Goal: Information Seeking & Learning: Learn about a topic

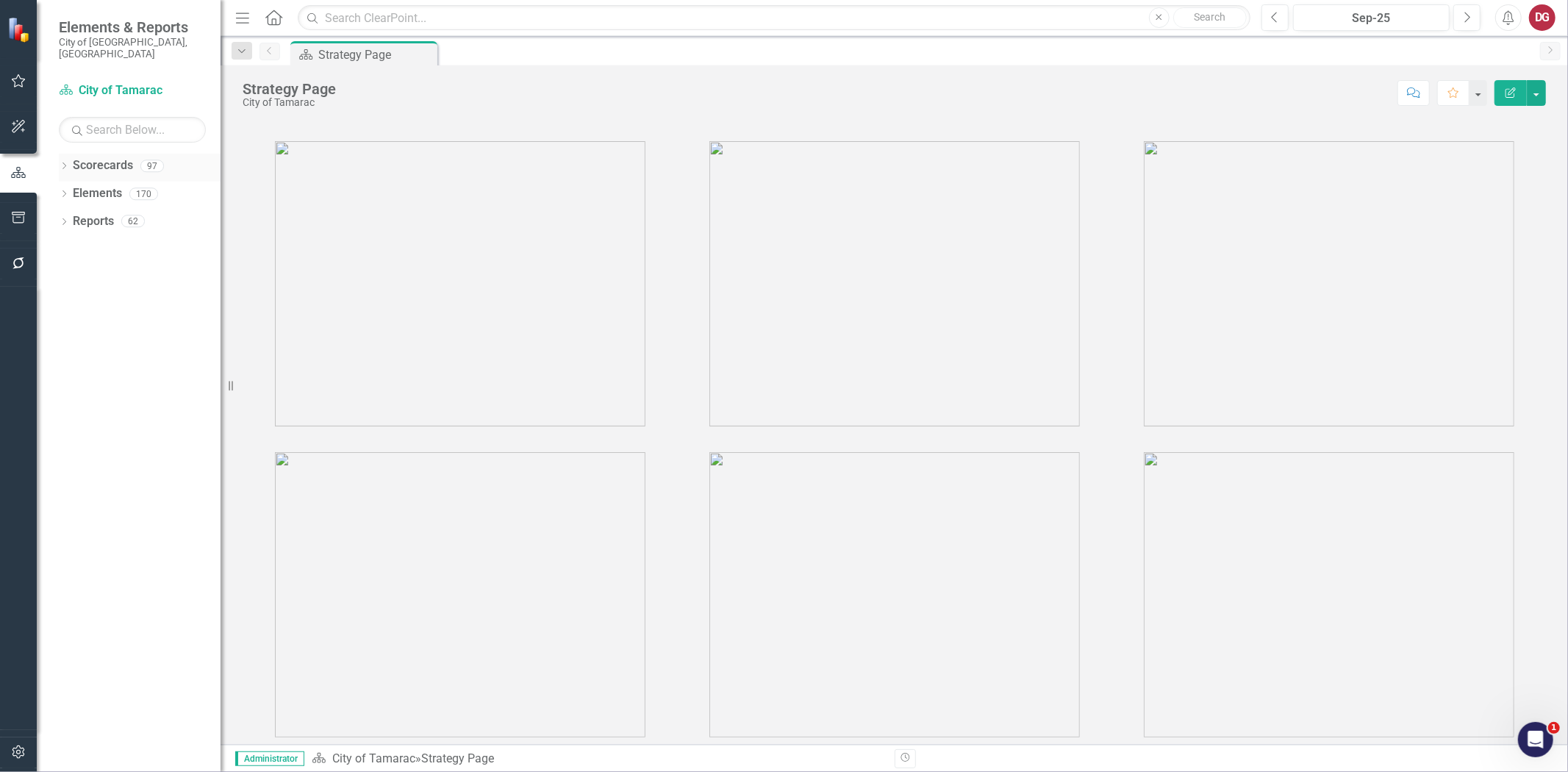
click at [62, 163] on icon at bounding box center [64, 166] width 4 height 7
click at [77, 187] on div "Dropdown" at bounding box center [74, 193] width 15 height 13
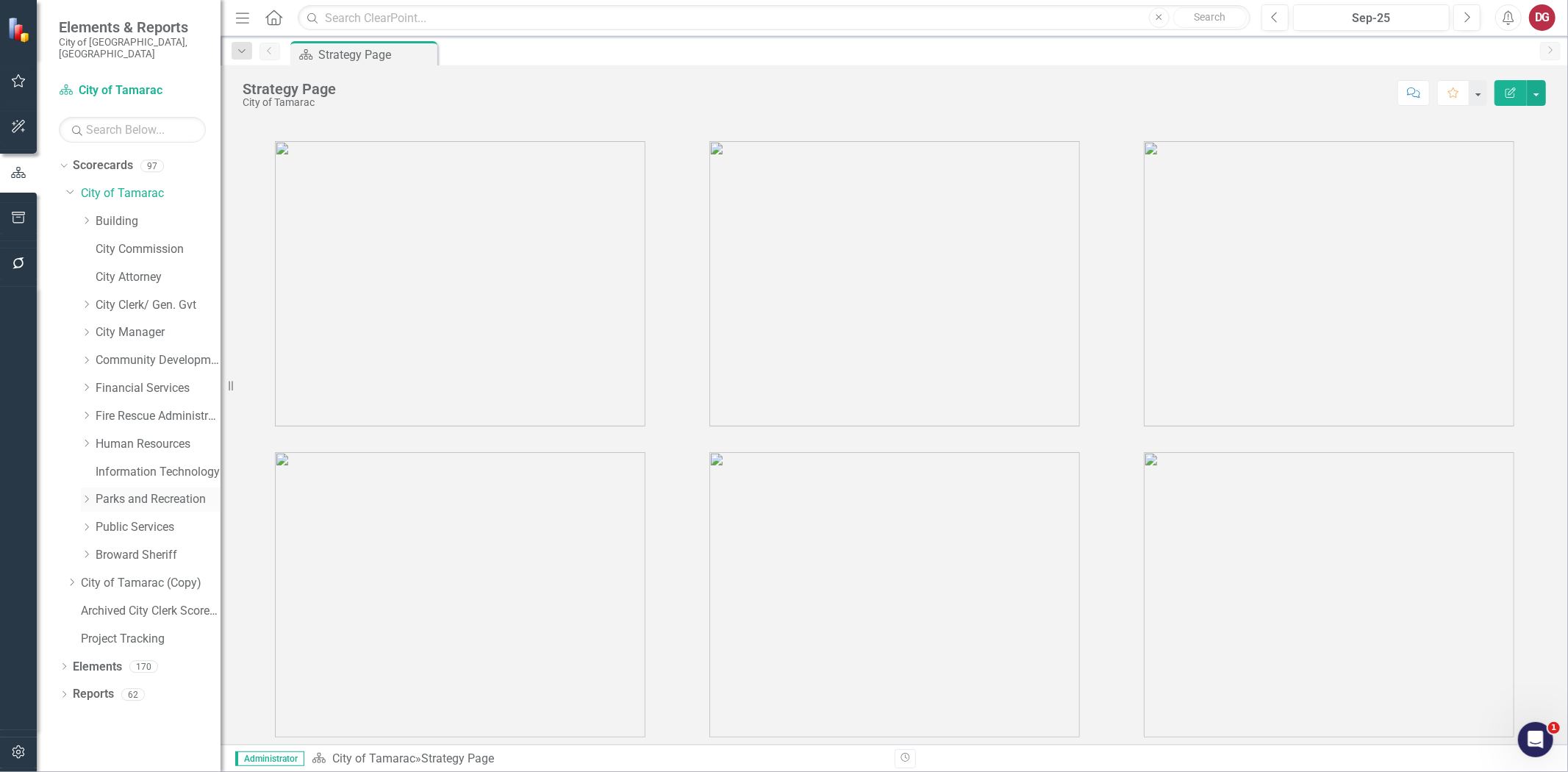
click at [89, 495] on icon "Dropdown" at bounding box center [86, 500] width 11 height 9
click at [129, 491] on link "Parks and Recreation" at bounding box center [158, 500] width 125 height 17
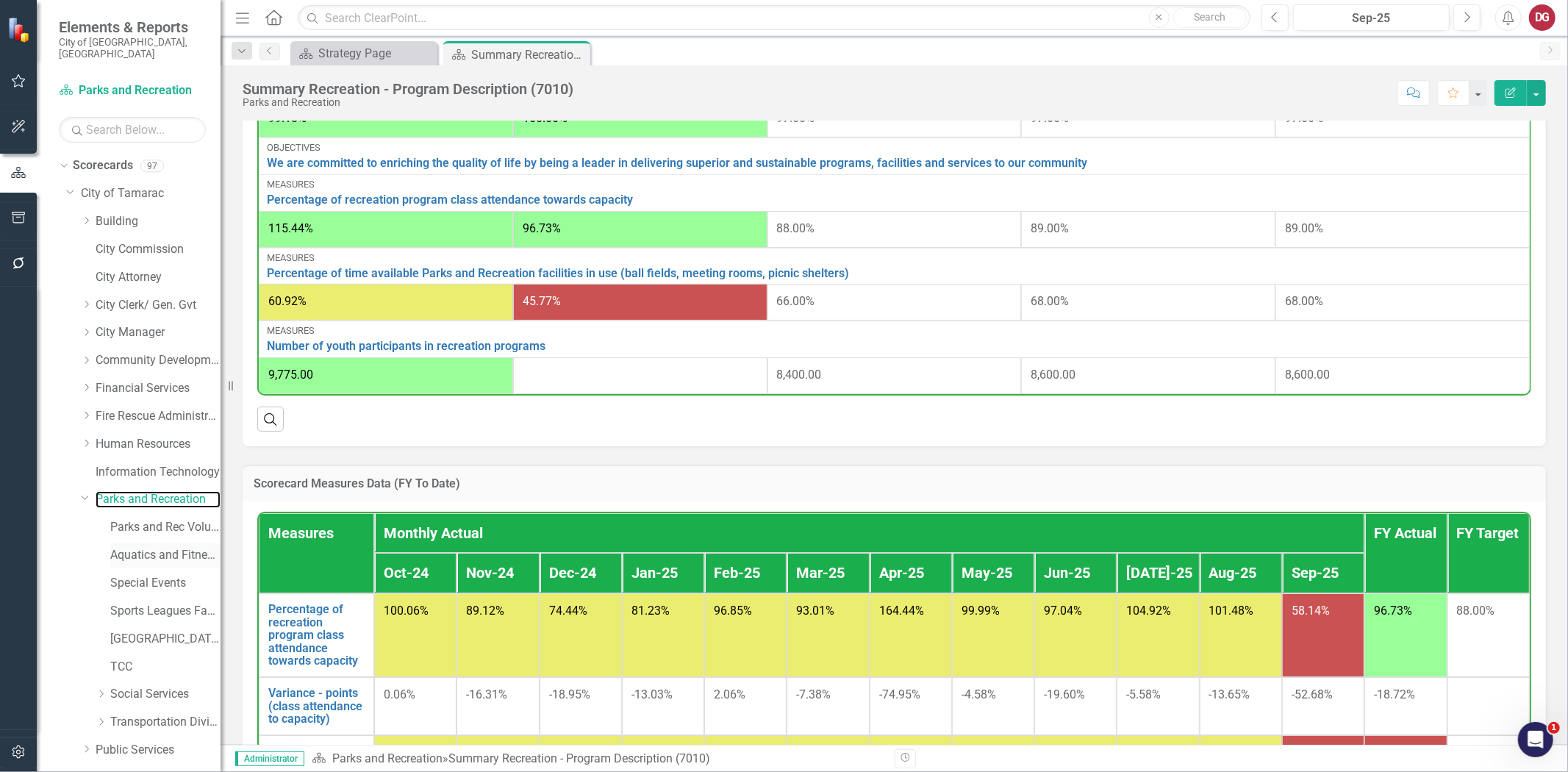
scroll to position [653, 0]
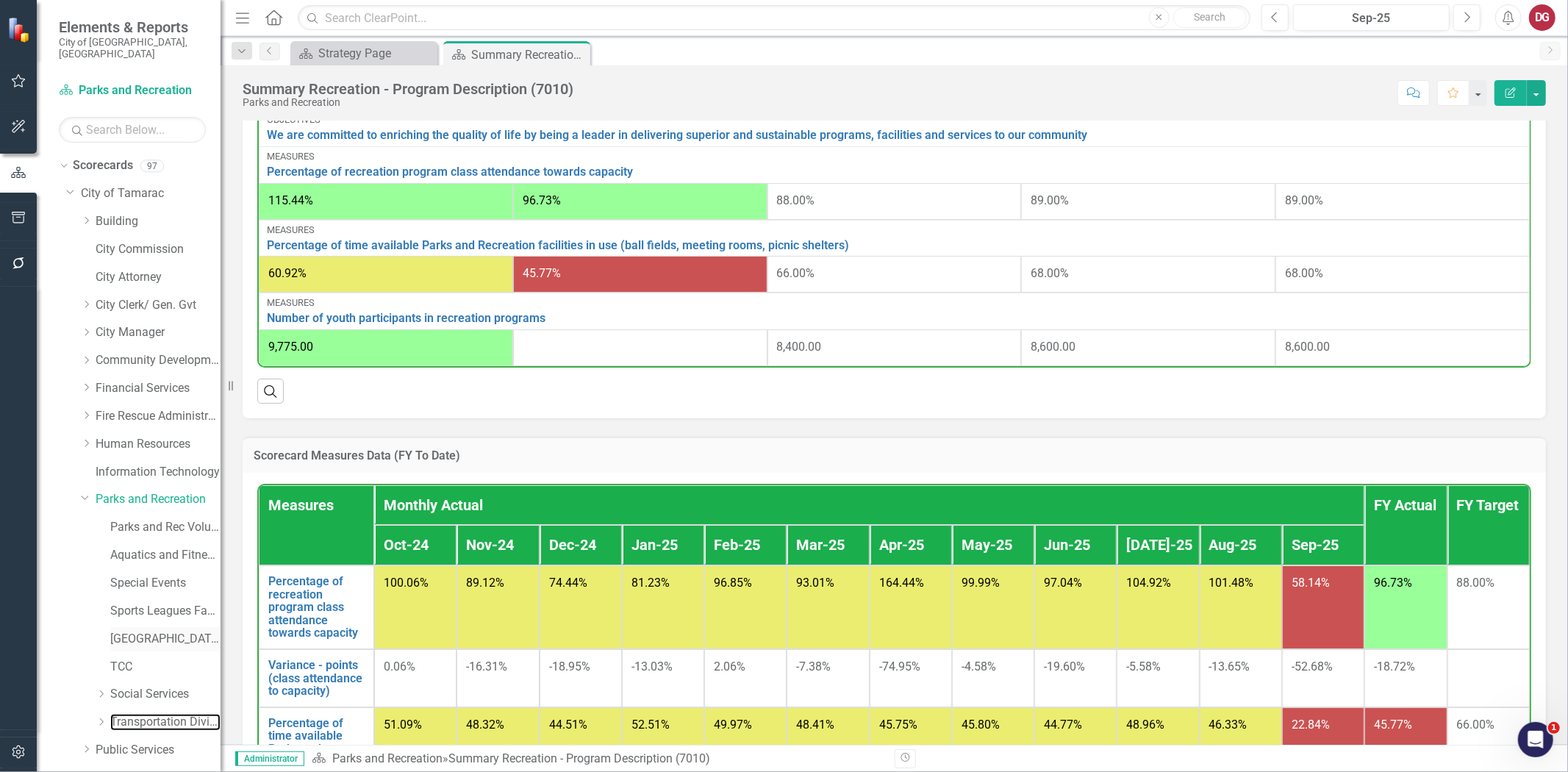
drag, startPoint x: 127, startPoint y: 715, endPoint x: 177, endPoint y: 629, distance: 99.5
click at [127, 715] on link "Transportation Division" at bounding box center [165, 722] width 111 height 17
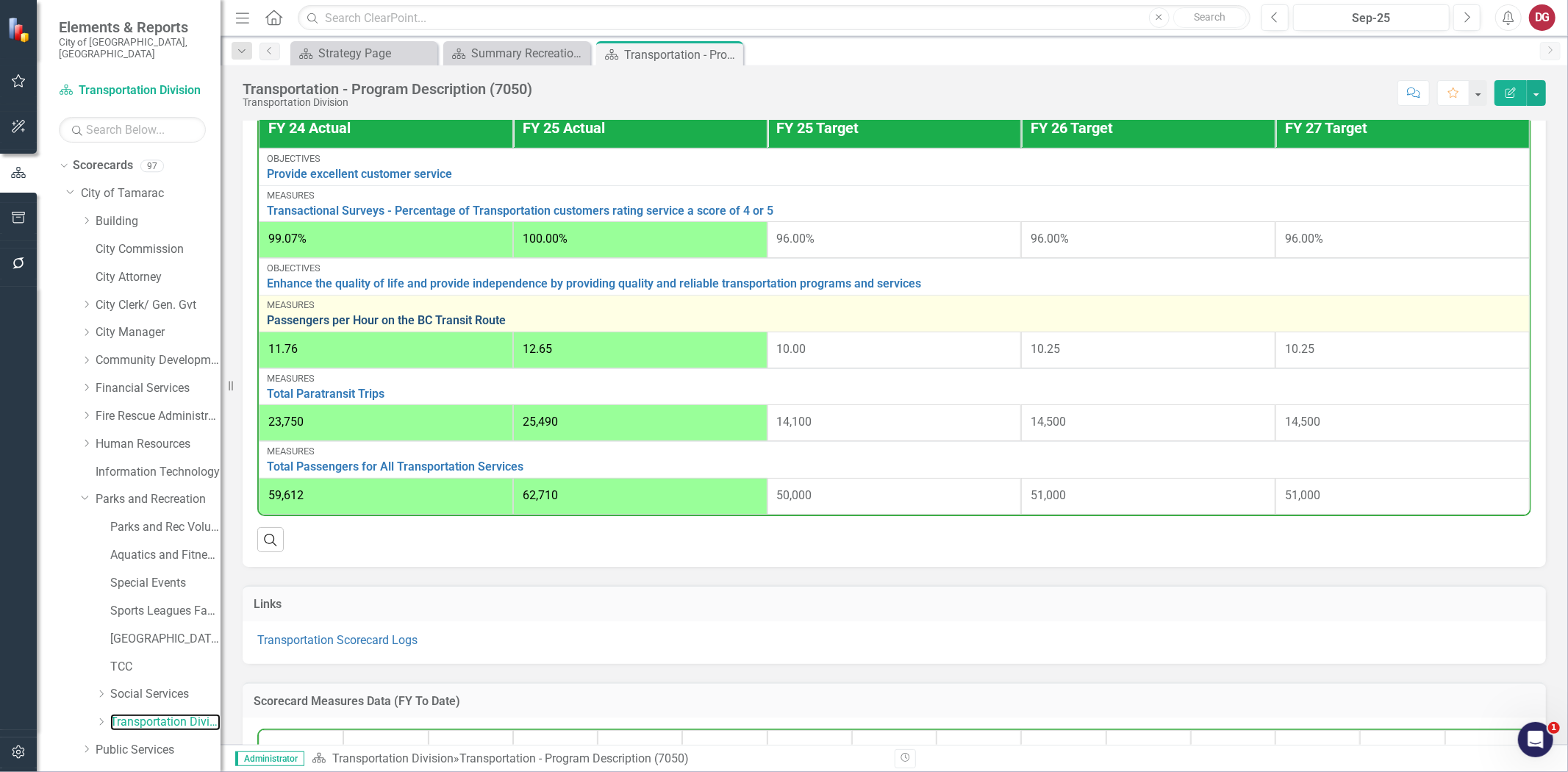
scroll to position [408, 0]
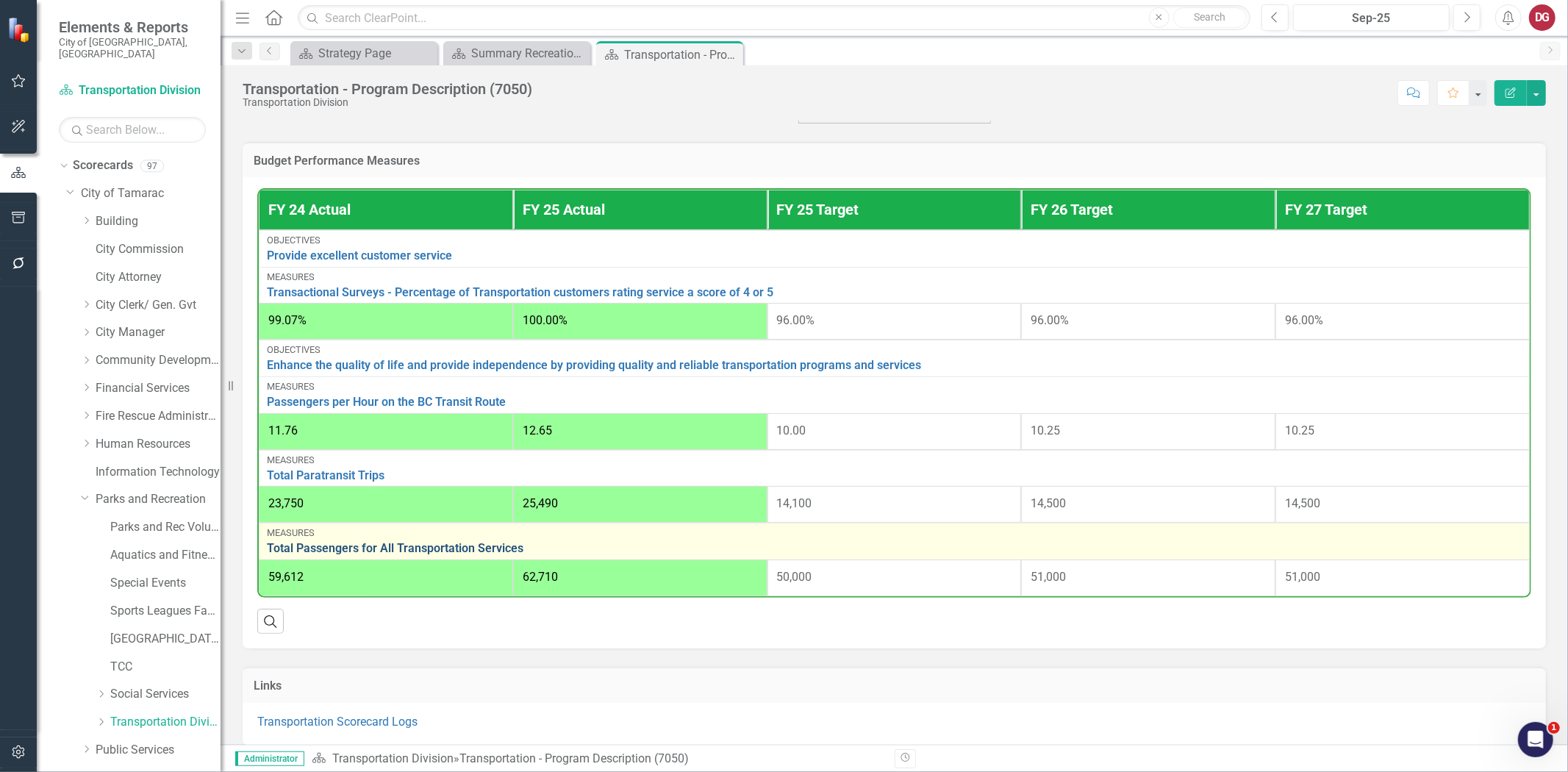
click at [486, 546] on link "Total Passengers for All Transportation Services" at bounding box center [894, 549] width 1254 height 14
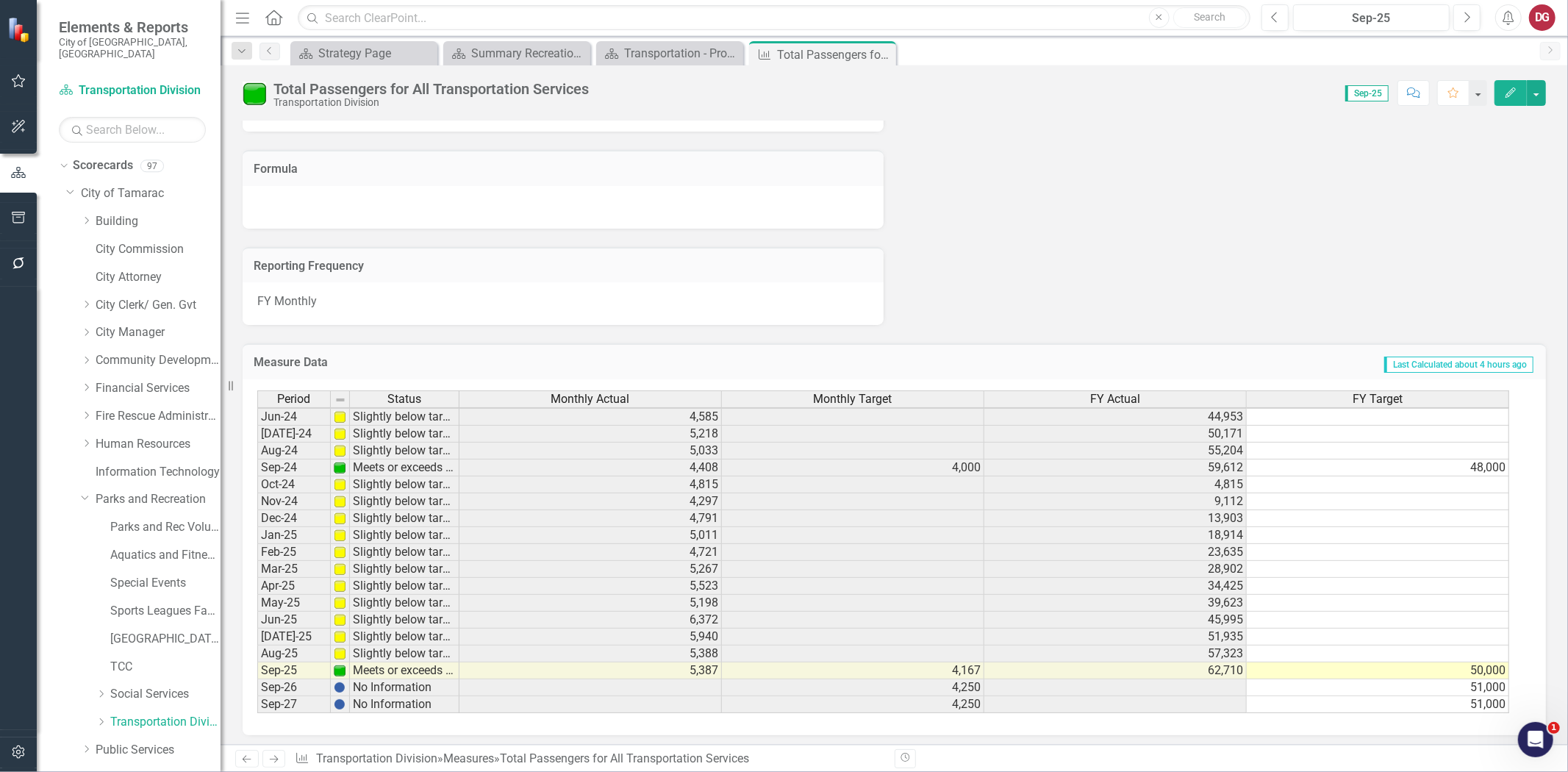
scroll to position [544, 0]
click at [164, 714] on link "Transportation Division" at bounding box center [165, 722] width 111 height 17
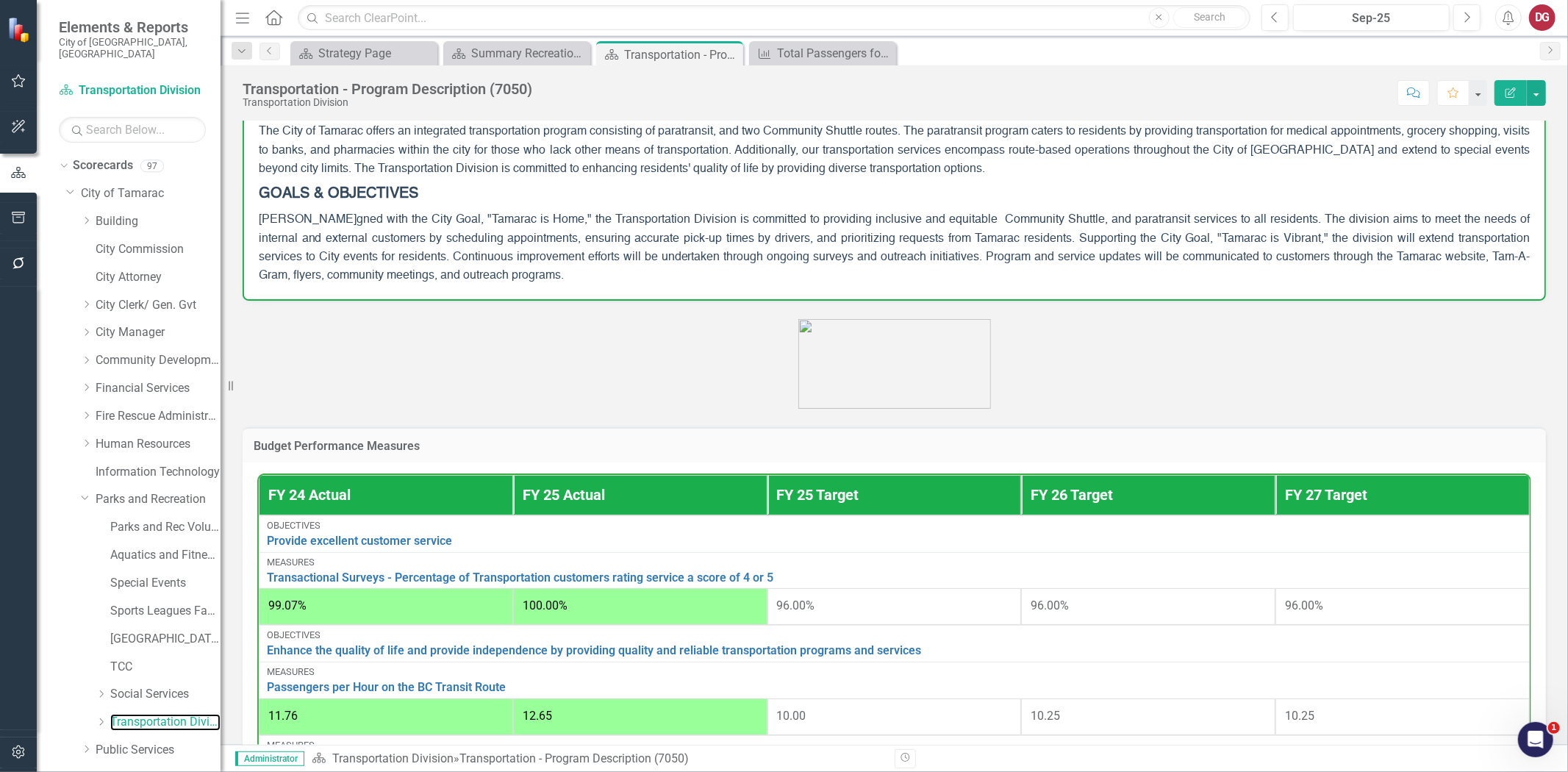
scroll to position [490, 0]
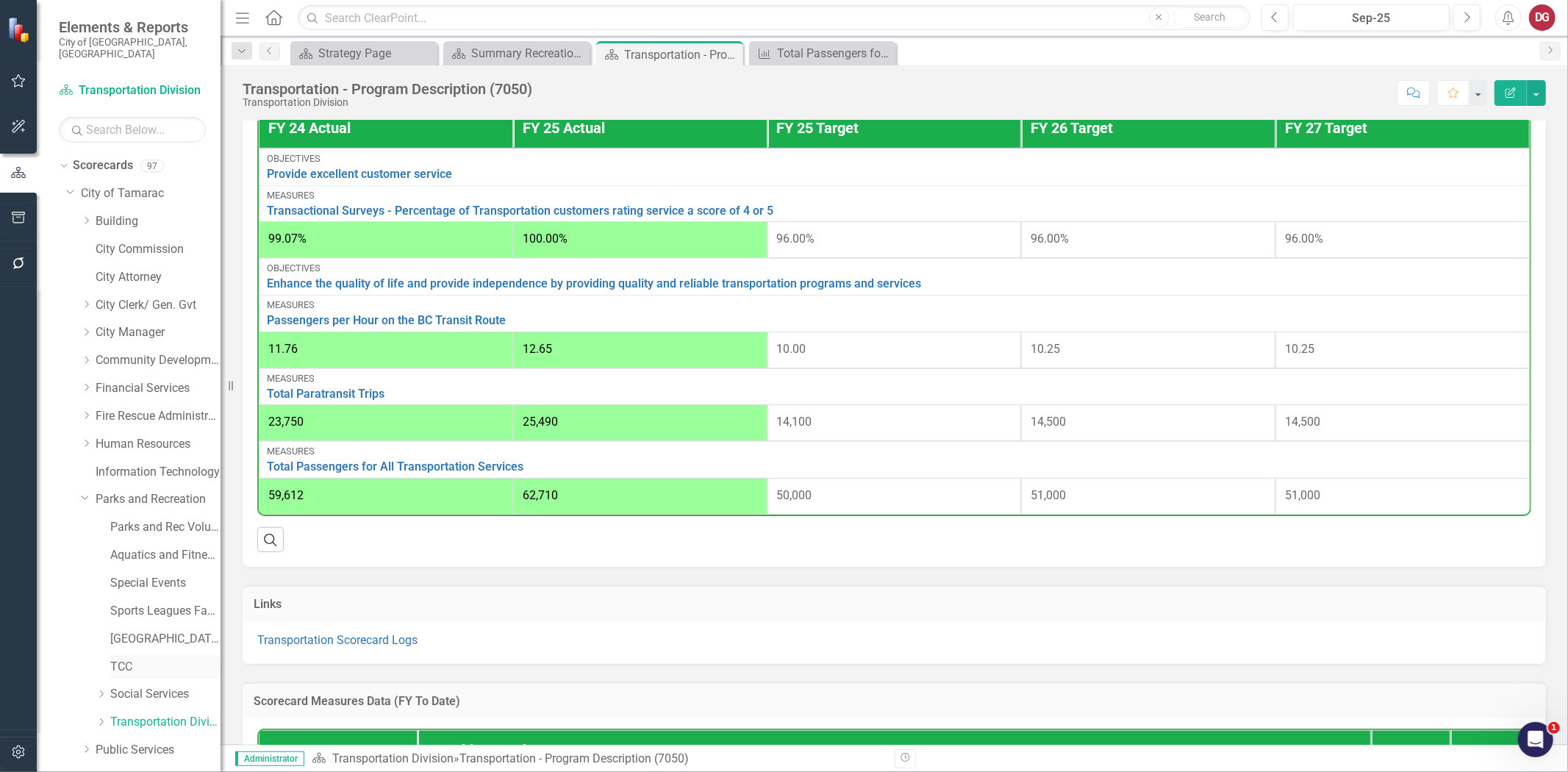
click at [125, 659] on link "TCC" at bounding box center [165, 667] width 111 height 17
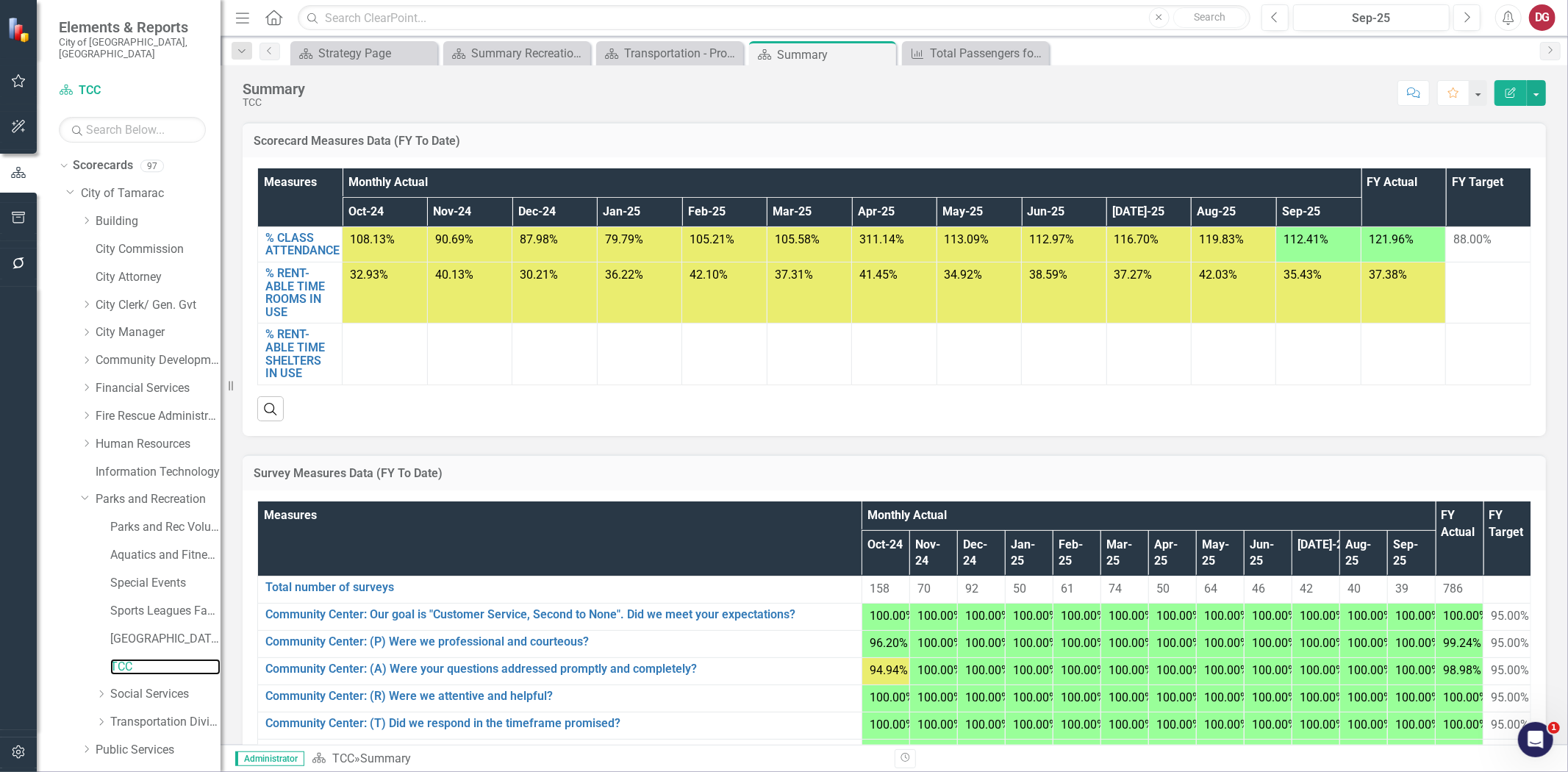
scroll to position [245, 0]
click at [153, 631] on link "[GEOGRAPHIC_DATA]" at bounding box center [165, 640] width 111 height 17
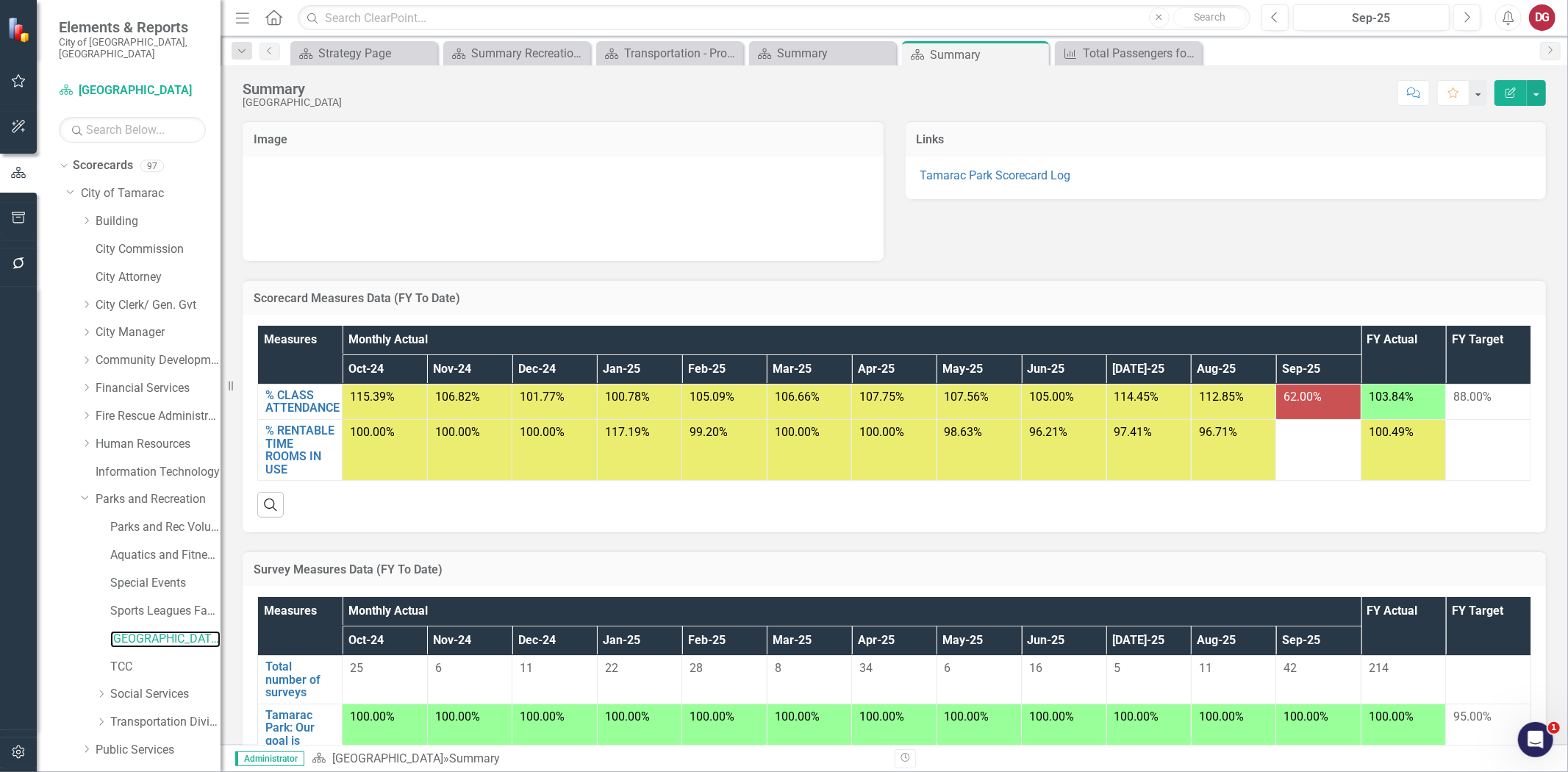
scroll to position [81, 0]
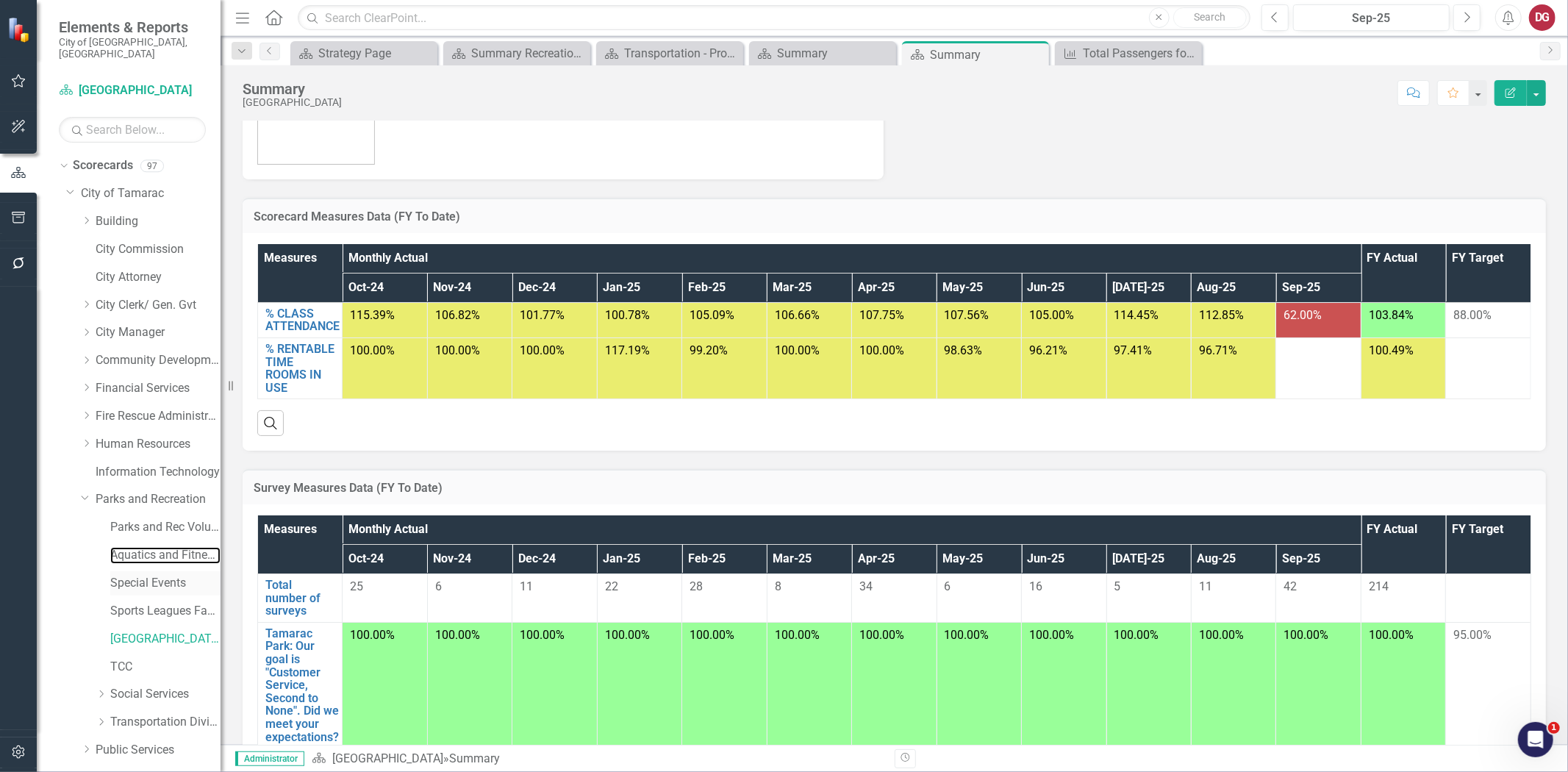
click at [156, 547] on link "Aquatics and Fitness Center" at bounding box center [165, 555] width 111 height 17
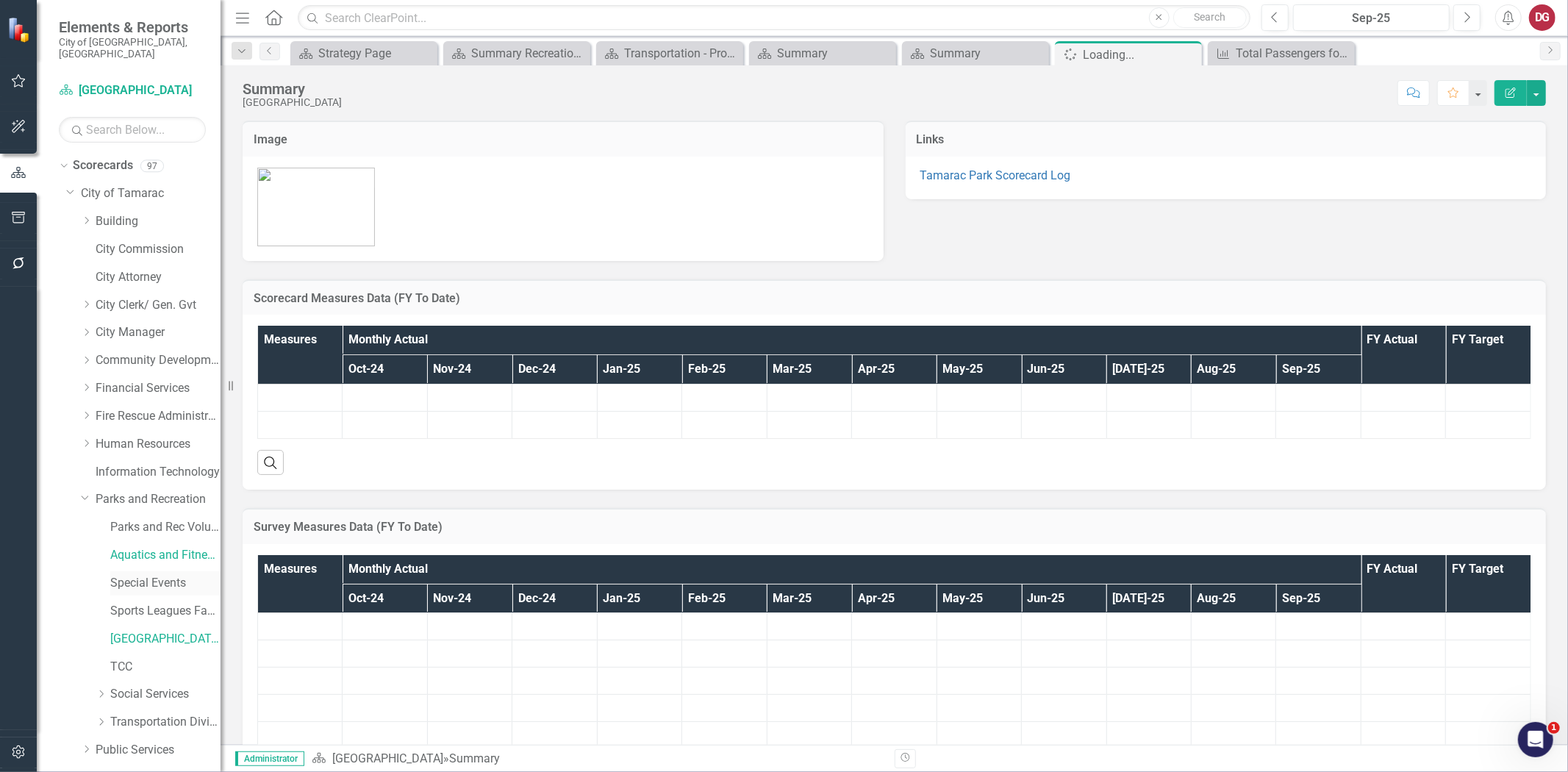
click at [144, 575] on link "Special Events" at bounding box center [165, 583] width 111 height 17
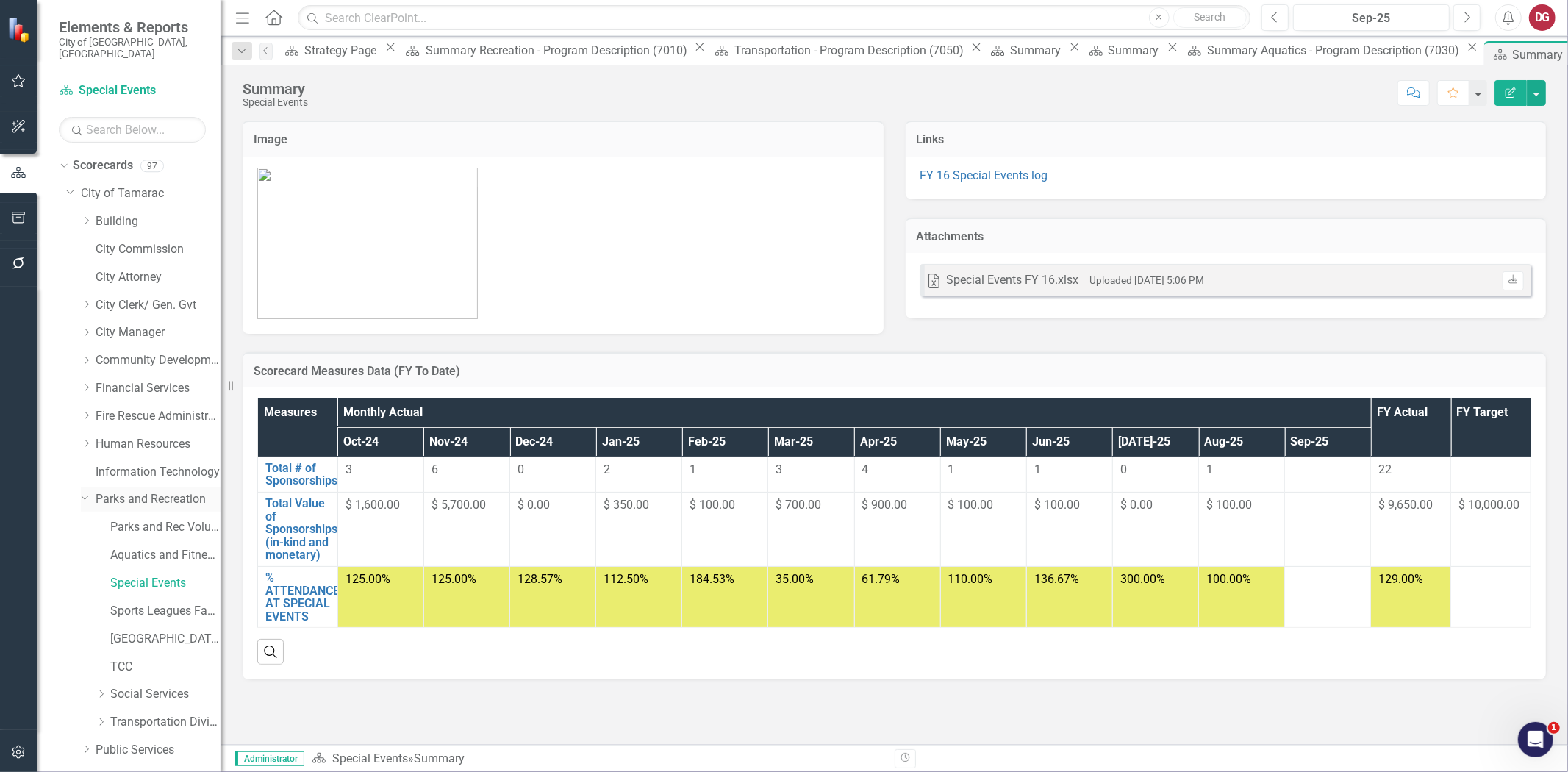
click at [178, 491] on link "Parks and Recreation" at bounding box center [158, 500] width 125 height 17
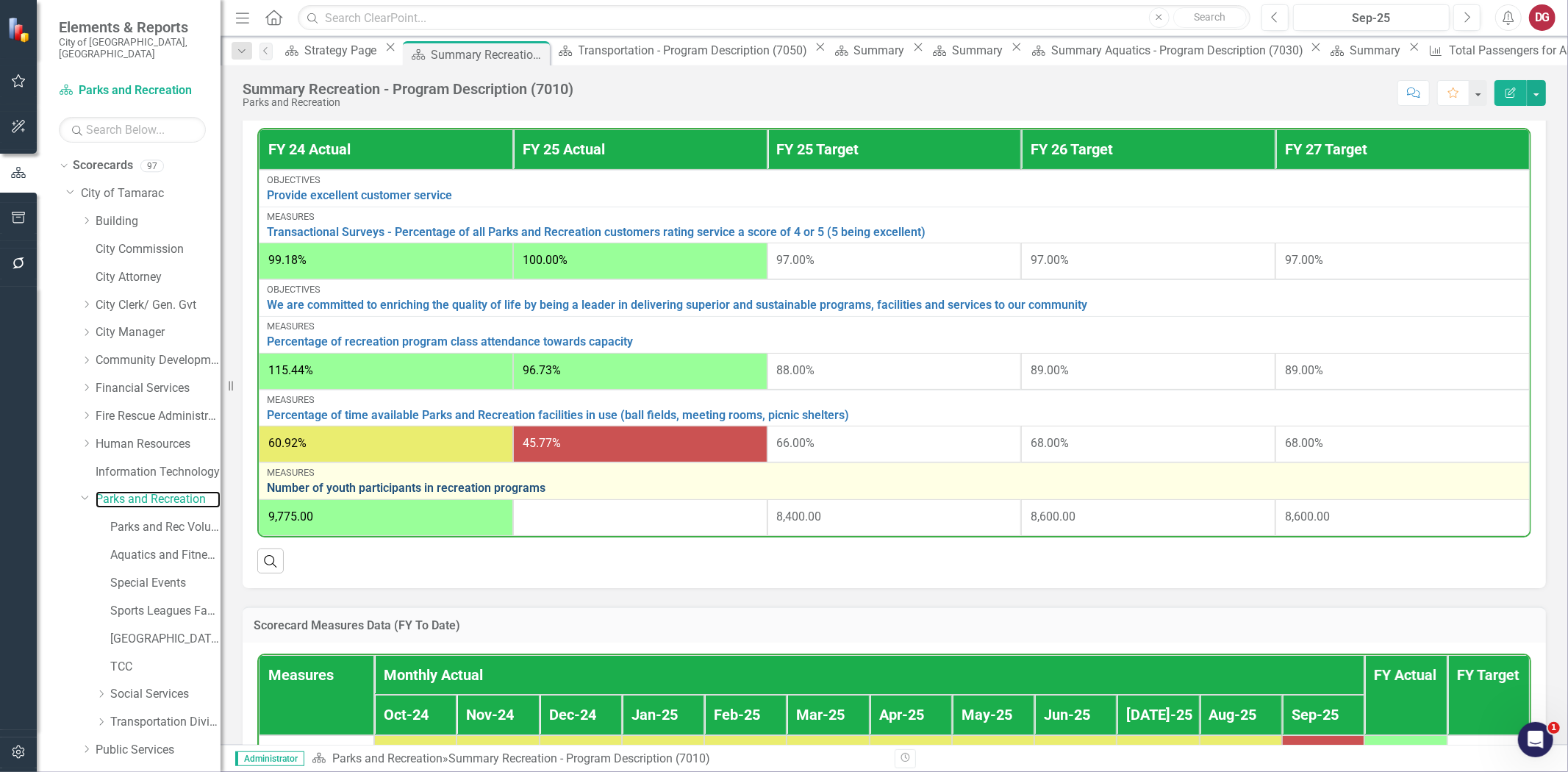
scroll to position [490, 0]
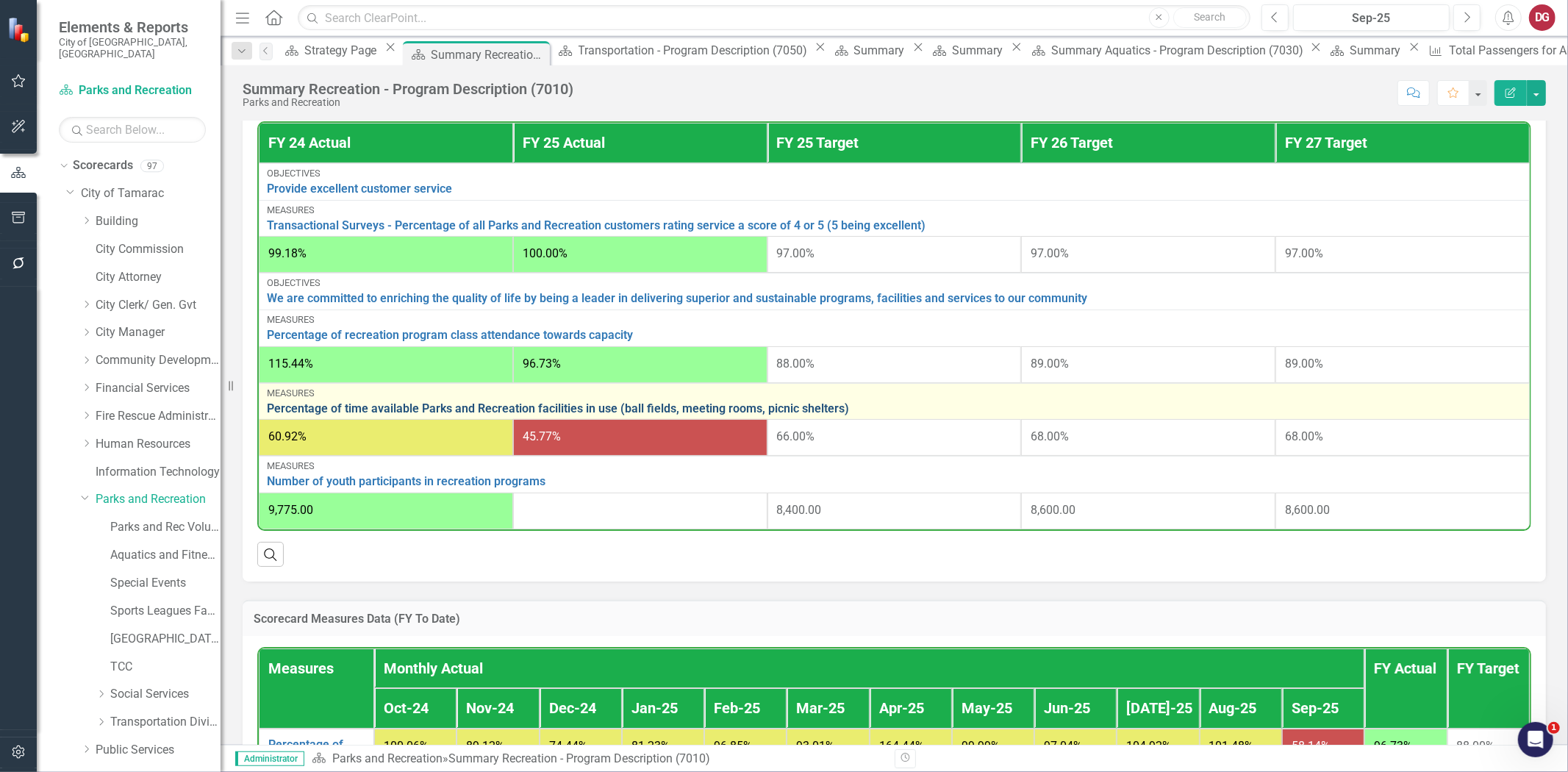
click at [623, 403] on link "Percentage of time available Parks and Recreation facilities in use (ball field…" at bounding box center [894, 409] width 1254 height 14
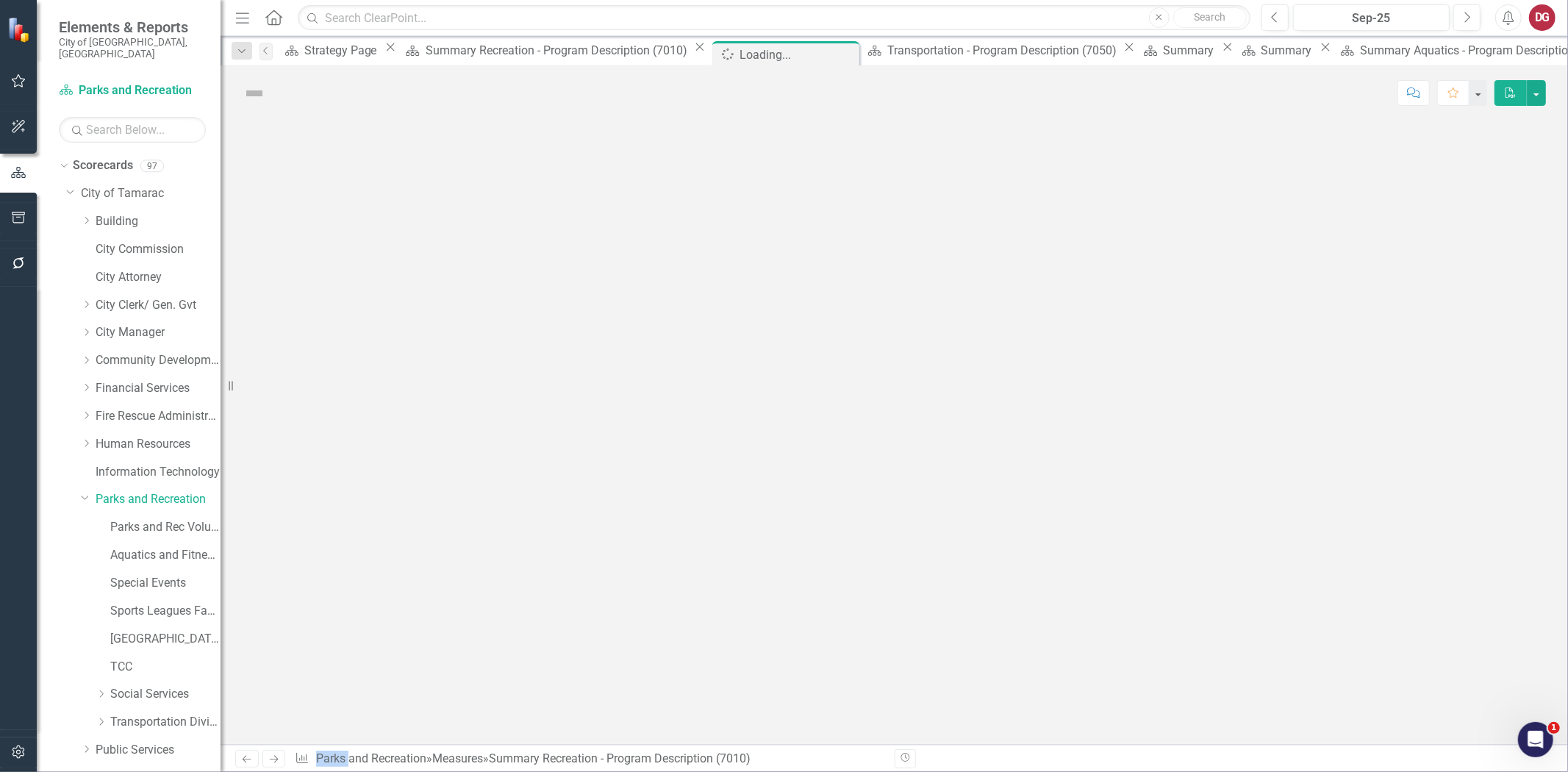
click at [623, 403] on div at bounding box center [893, 433] width 1347 height 625
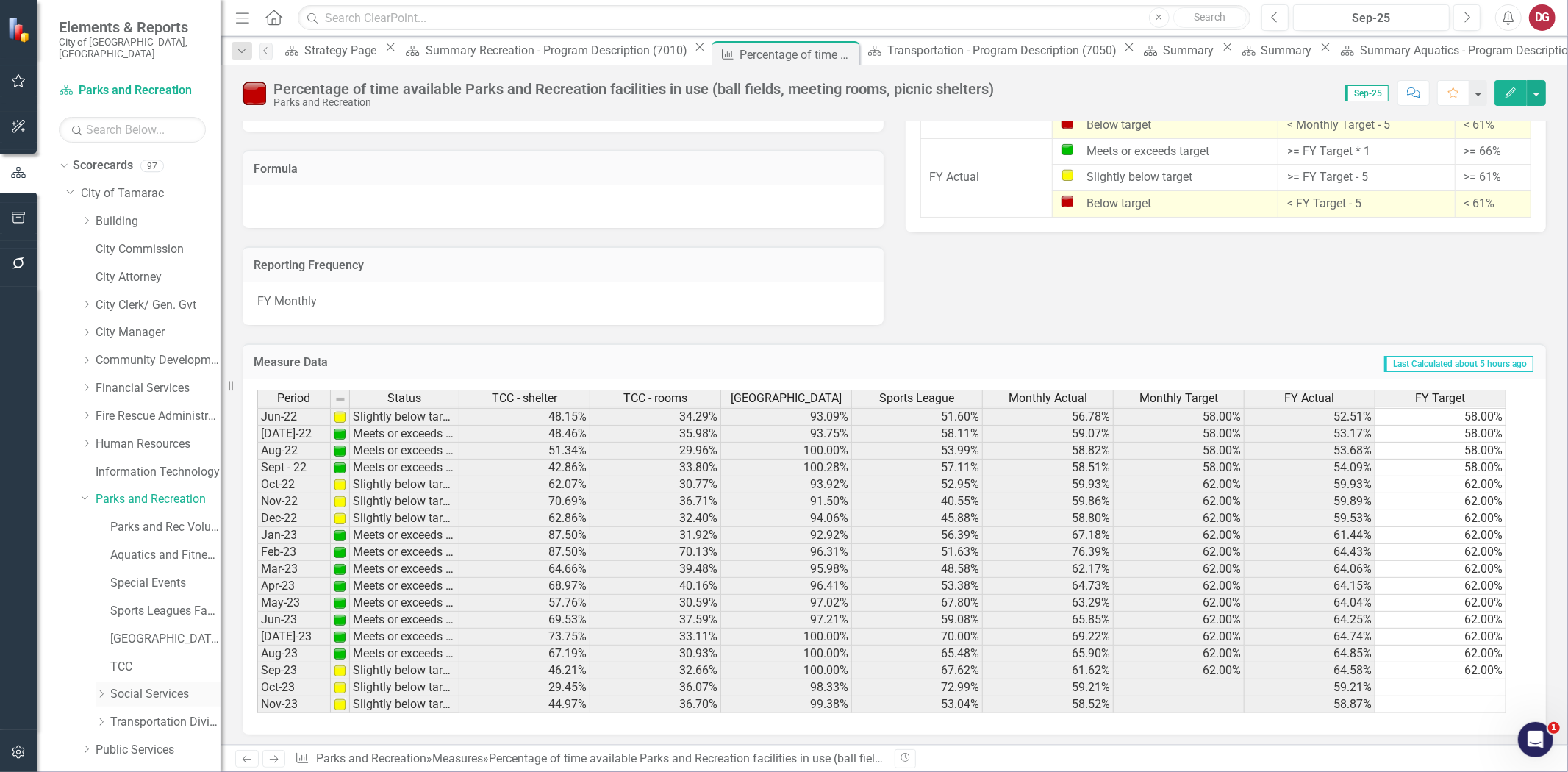
click at [120, 686] on link "Social Services" at bounding box center [165, 694] width 111 height 17
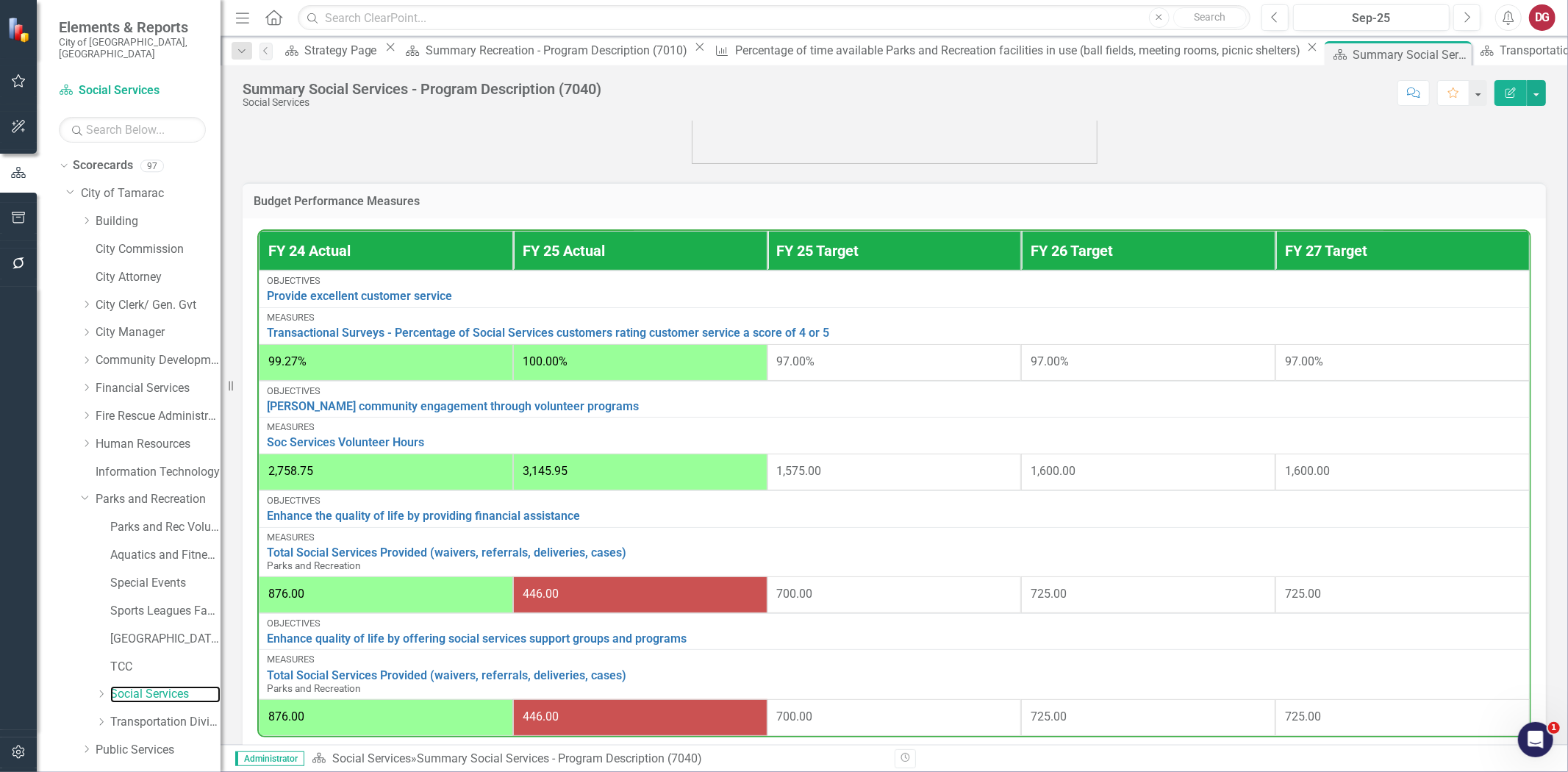
scroll to position [653, 0]
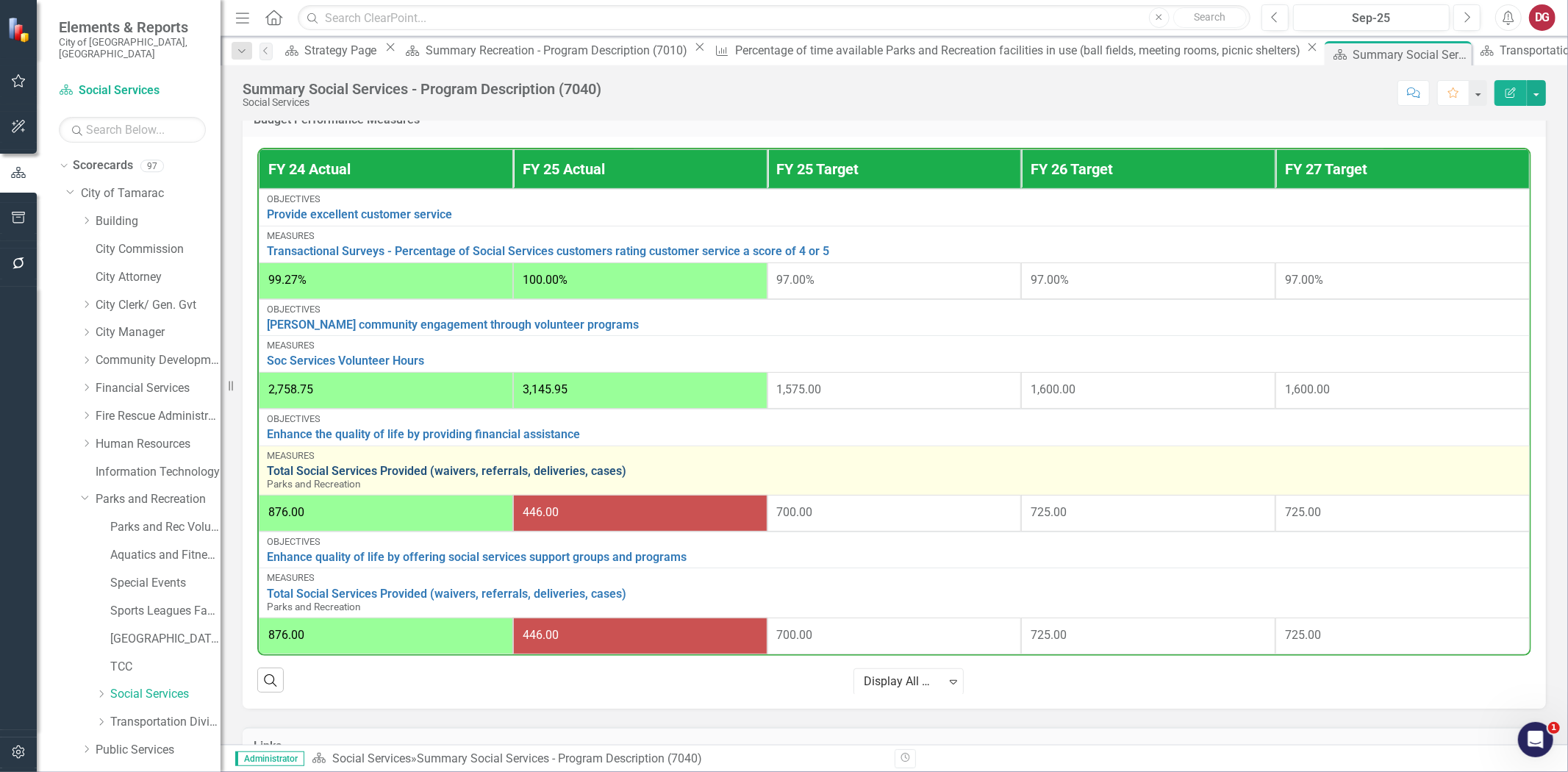
click at [387, 465] on link "Total Social Services Provided (waivers, referrals, deliveries, cases)" at bounding box center [894, 472] width 1254 height 14
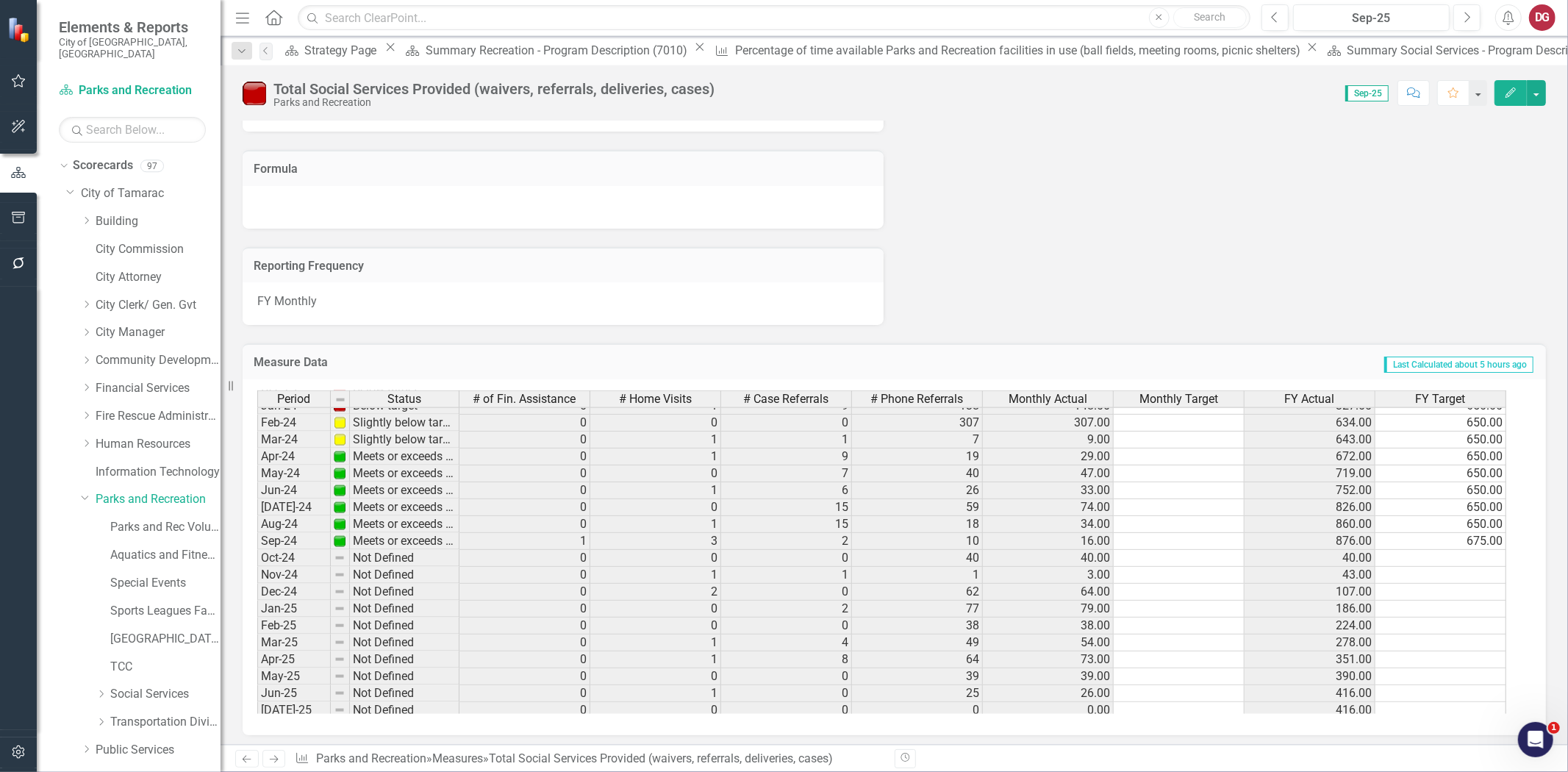
scroll to position [544, 0]
